Goal: Find contact information: Find contact information

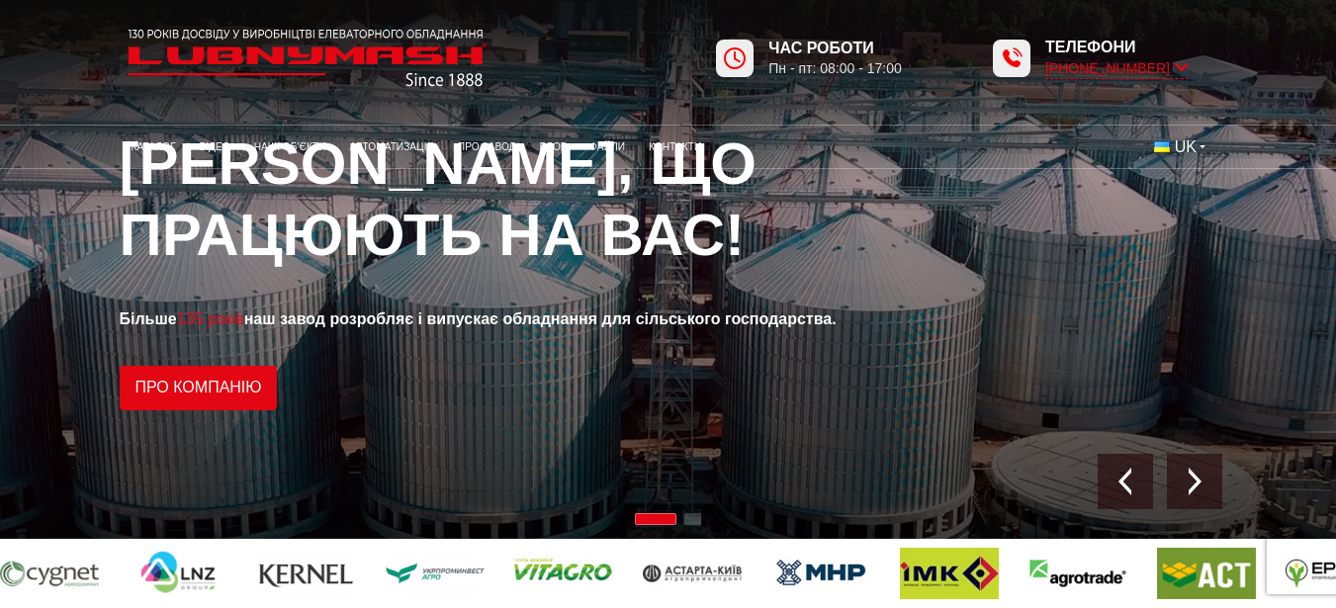
click at [1180, 65] on icon at bounding box center [1182, 67] width 14 height 19
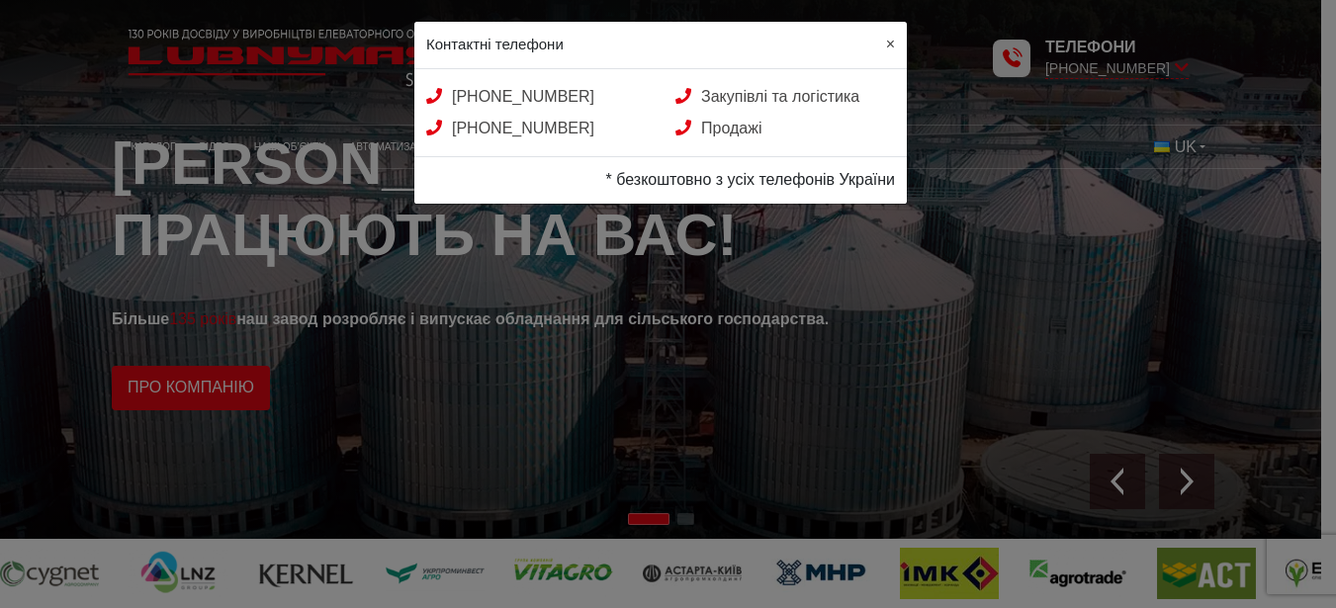
click at [889, 46] on span "×" at bounding box center [890, 44] width 9 height 17
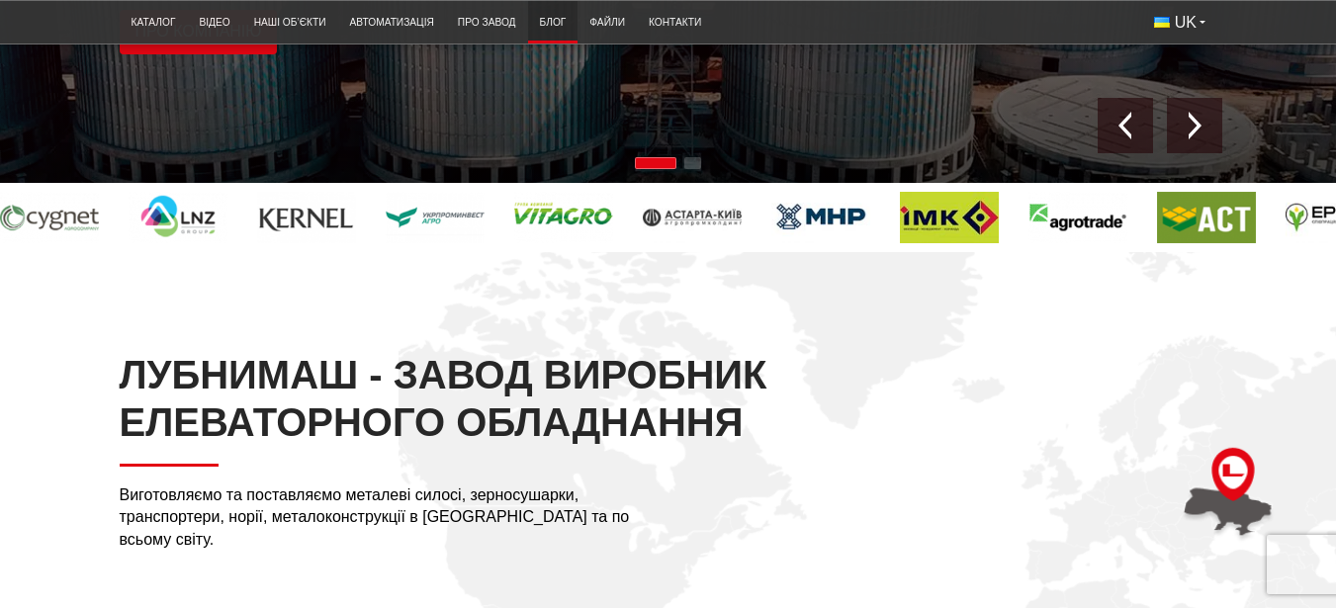
scroll to position [237, 0]
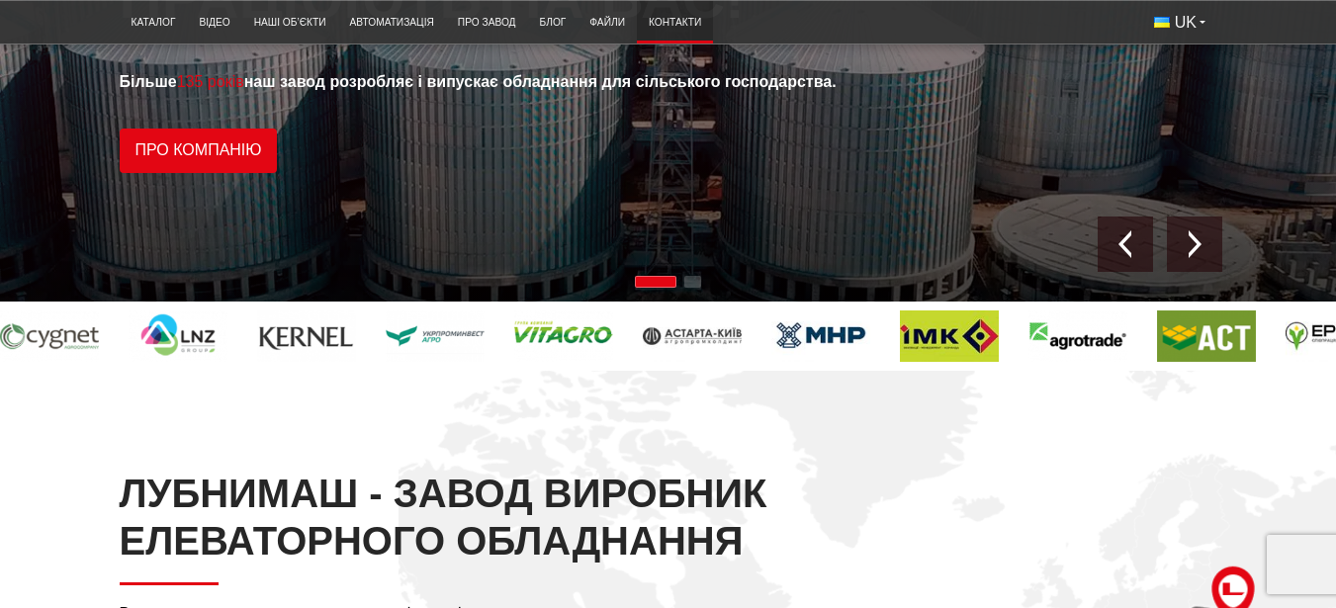
click at [680, 24] on link "Контакти" at bounding box center [675, 22] width 76 height 33
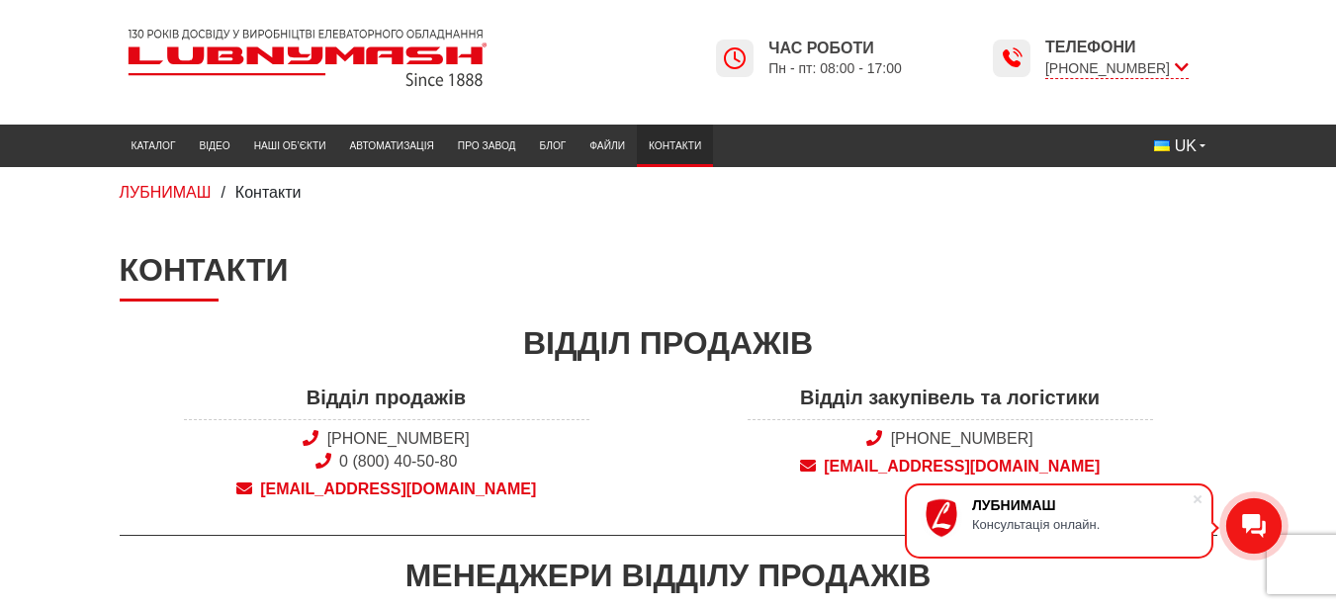
click at [435, 487] on span "sales@lubnymash.com" at bounding box center [387, 490] width 406 height 22
